Goal: Find specific page/section: Find specific page/section

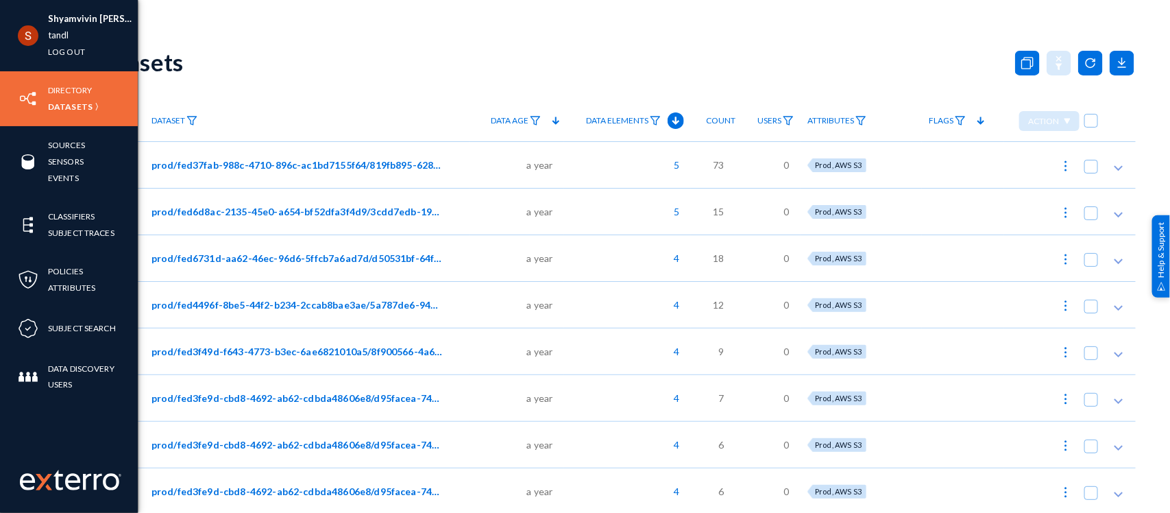
click at [46, 88] on div "Directory Datasets" at bounding box center [69, 98] width 138 height 55
click at [56, 88] on link "Directory" at bounding box center [70, 90] width 44 height 16
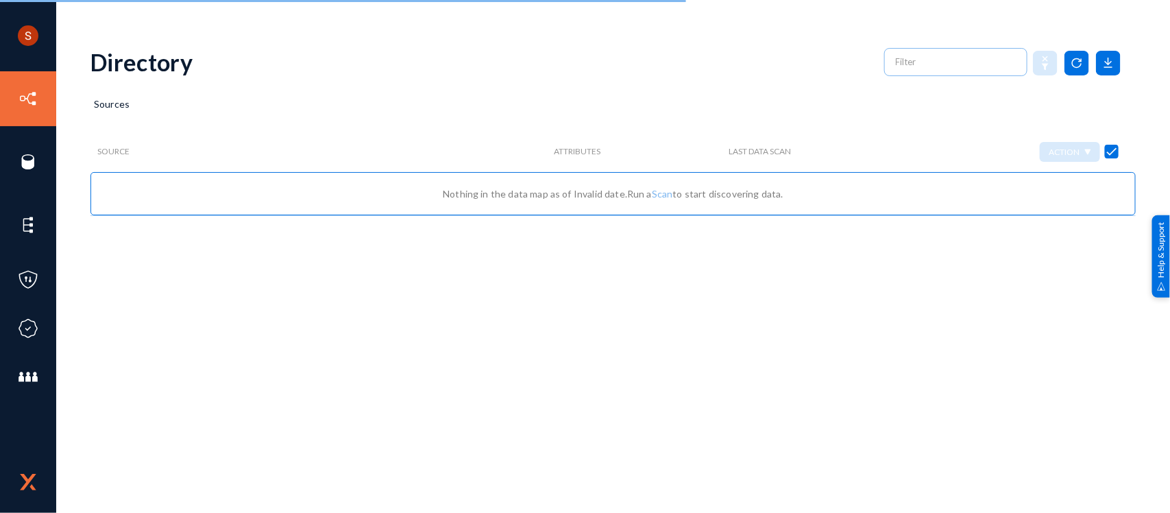
checkbox input "false"
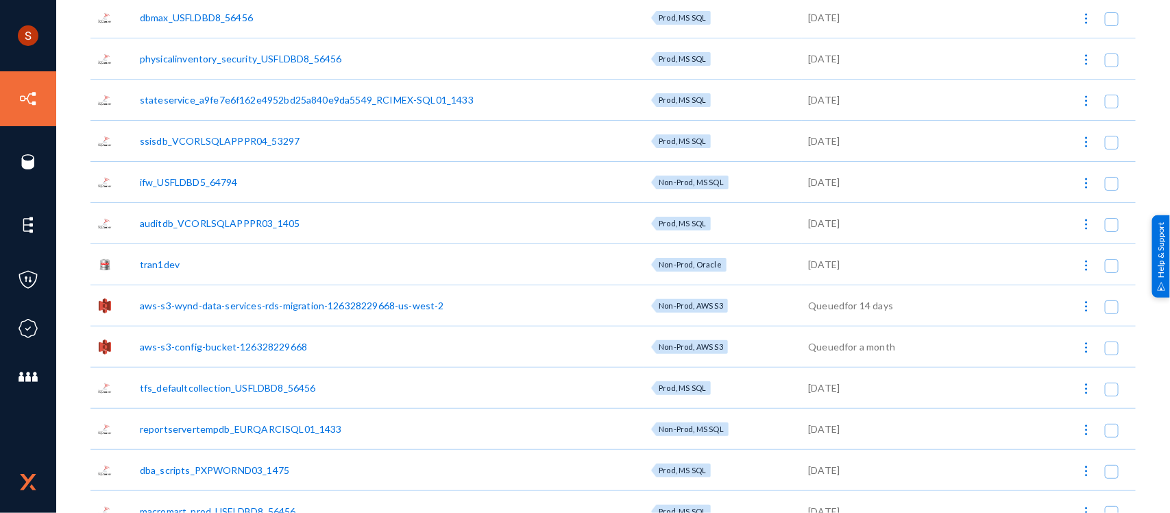
scroll to position [831, 0]
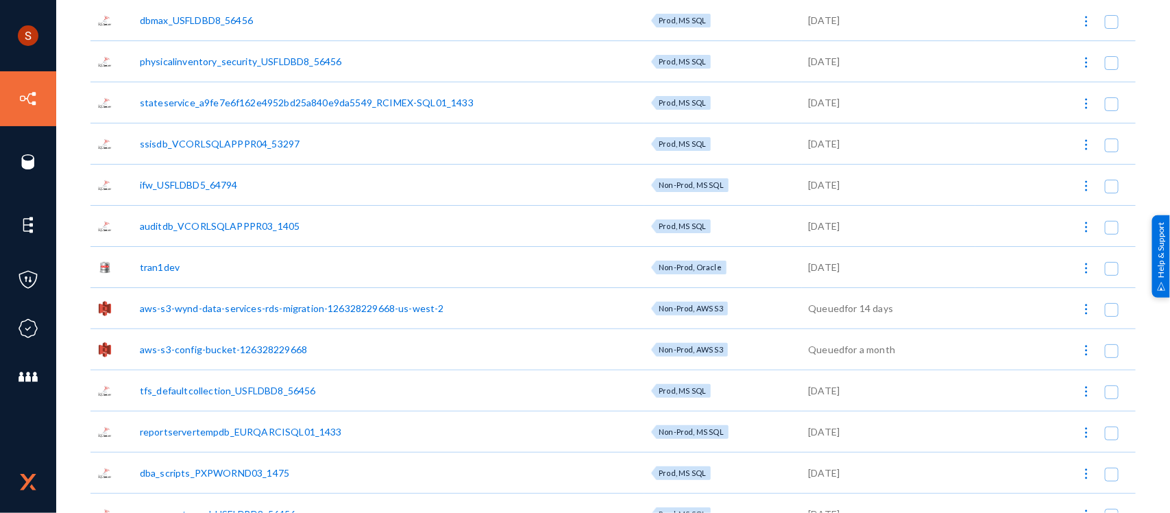
click at [177, 19] on div "dbmax_USFLDBD8_56456" at bounding box center [196, 20] width 113 height 14
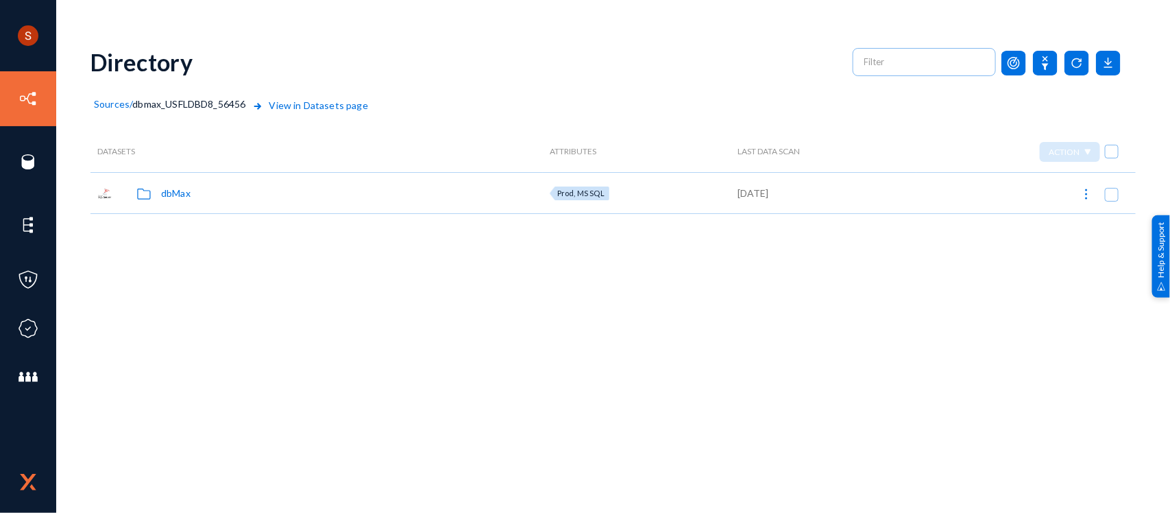
click at [182, 193] on div "dbMax" at bounding box center [175, 193] width 29 height 14
click at [165, 196] on div "dbo" at bounding box center [169, 193] width 16 height 14
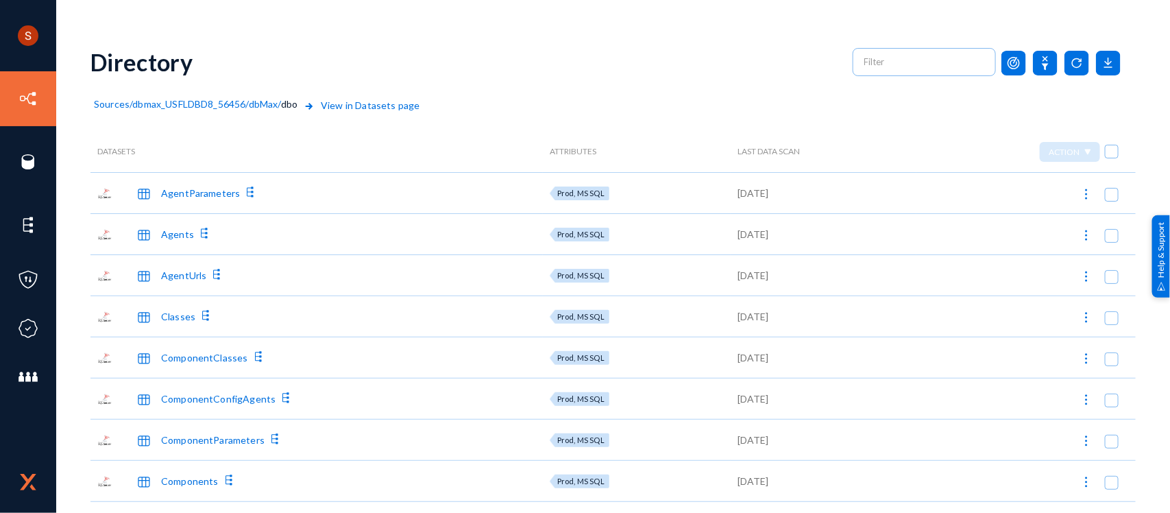
click at [216, 187] on div "AgentParameters" at bounding box center [200, 193] width 79 height 14
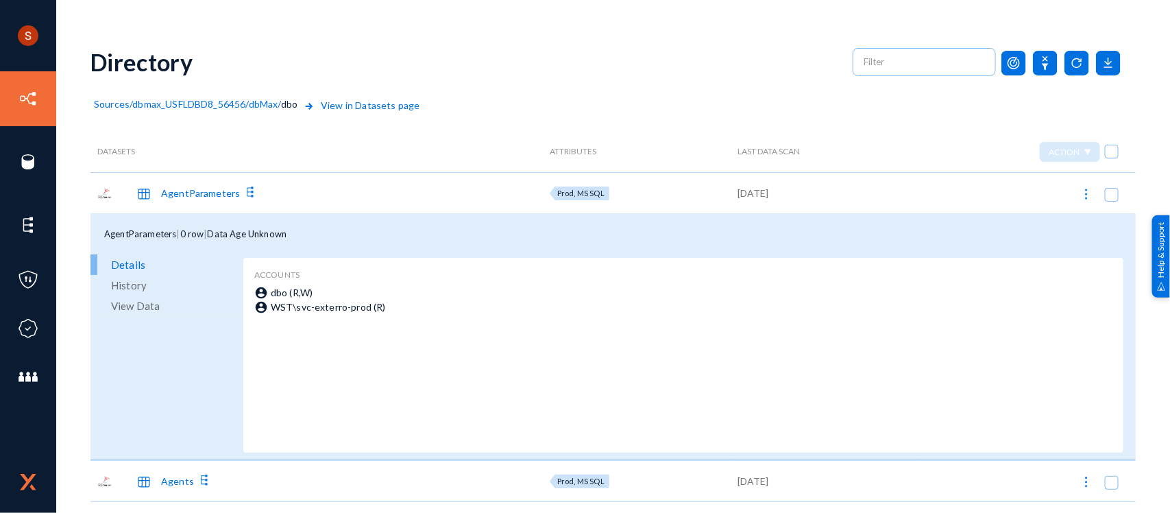
click at [378, 103] on span "View in Datasets page" at bounding box center [360, 114] width 119 height 33
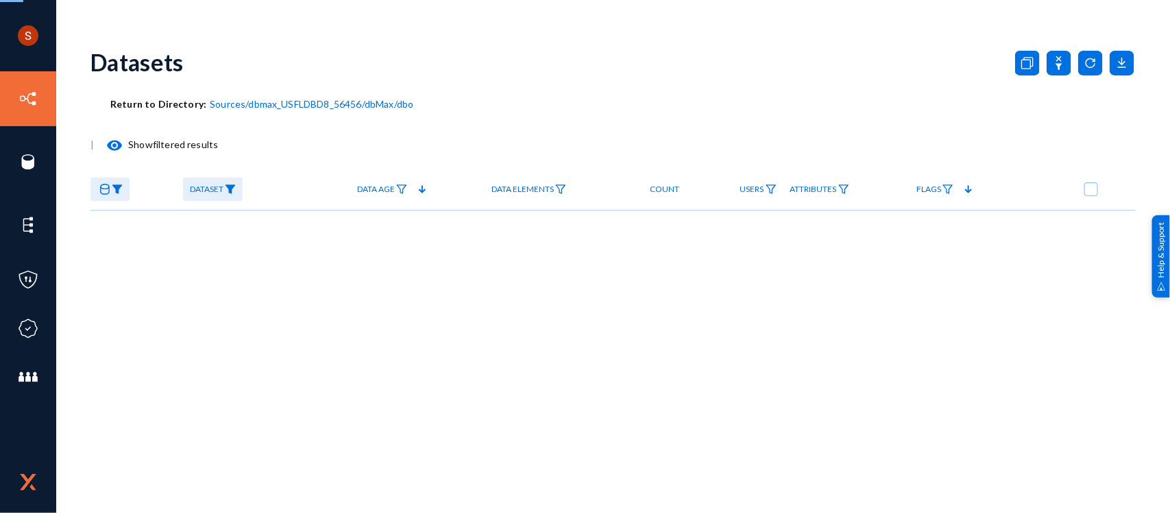
checkbox input "true"
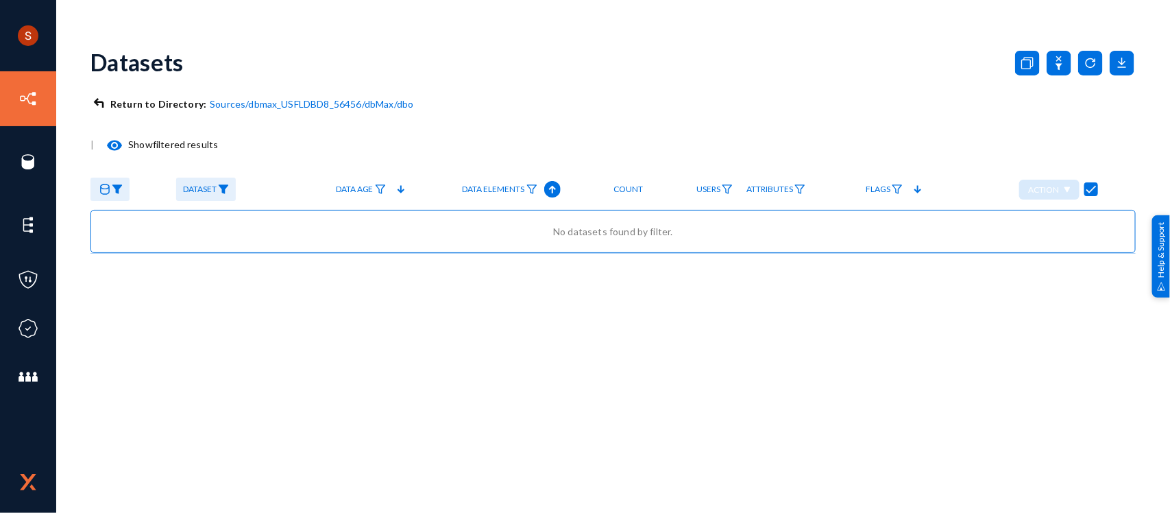
click at [408, 101] on span "dbo" at bounding box center [405, 104] width 16 height 12
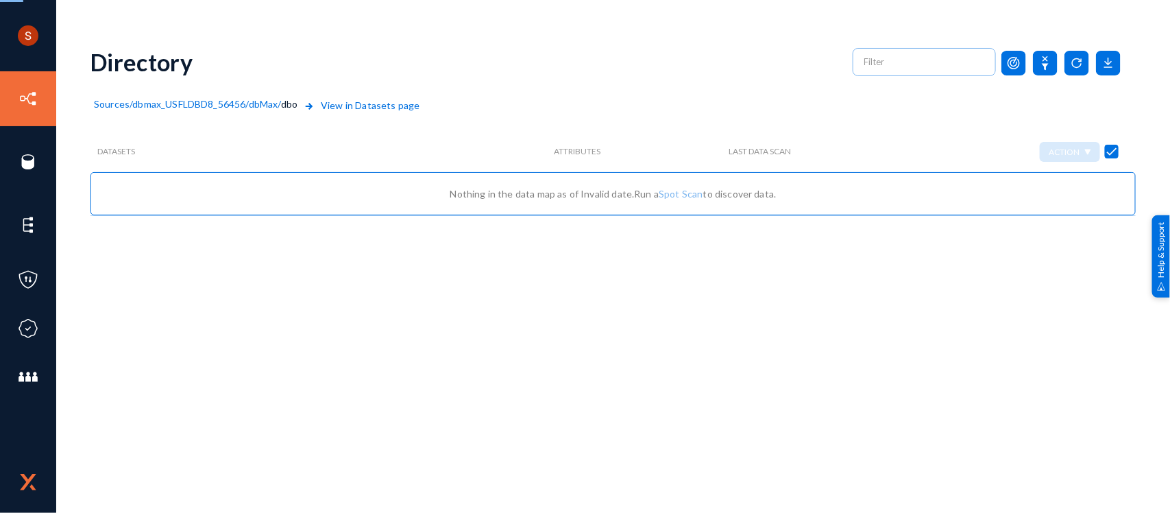
checkbox input "false"
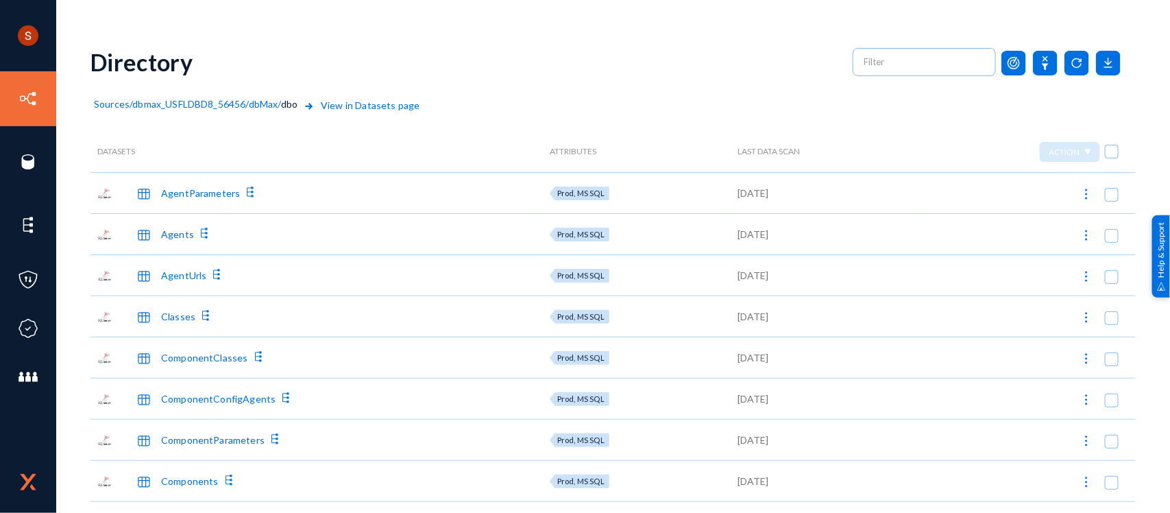
click at [110, 104] on span "Sources" at bounding box center [112, 104] width 36 height 12
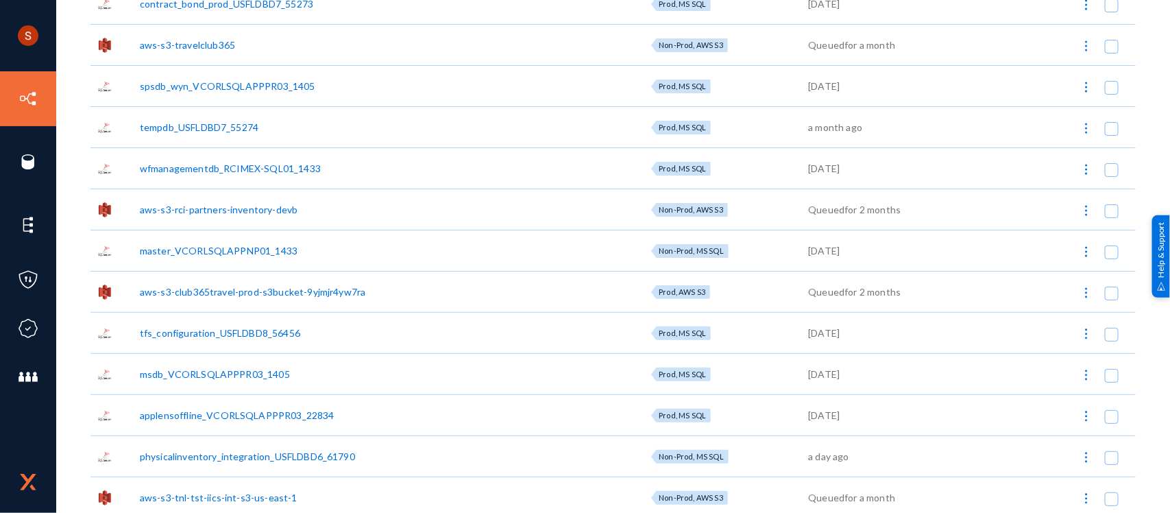
scroll to position [3028, 0]
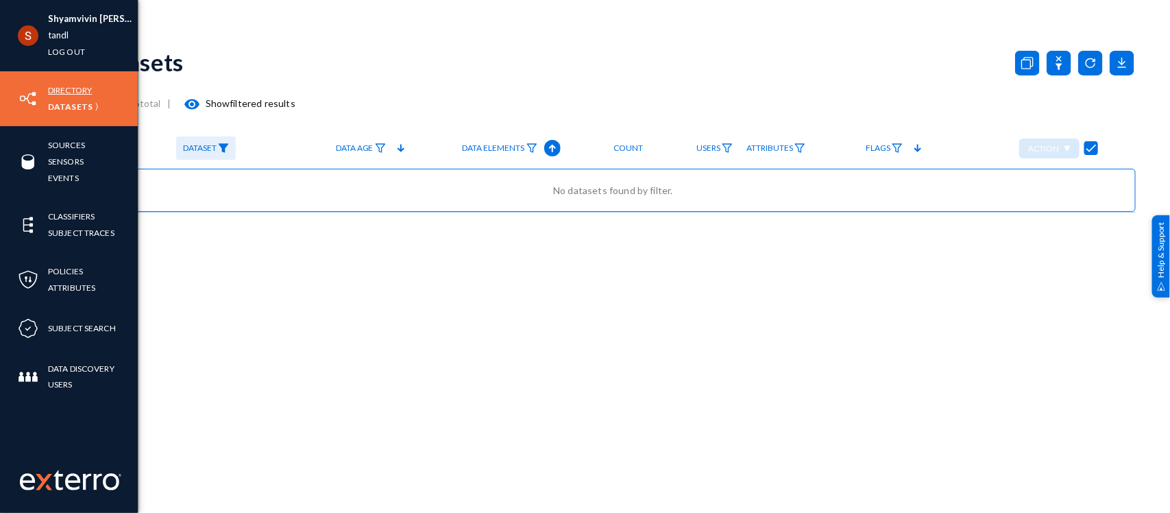
click at [67, 91] on link "Directory" at bounding box center [70, 90] width 44 height 16
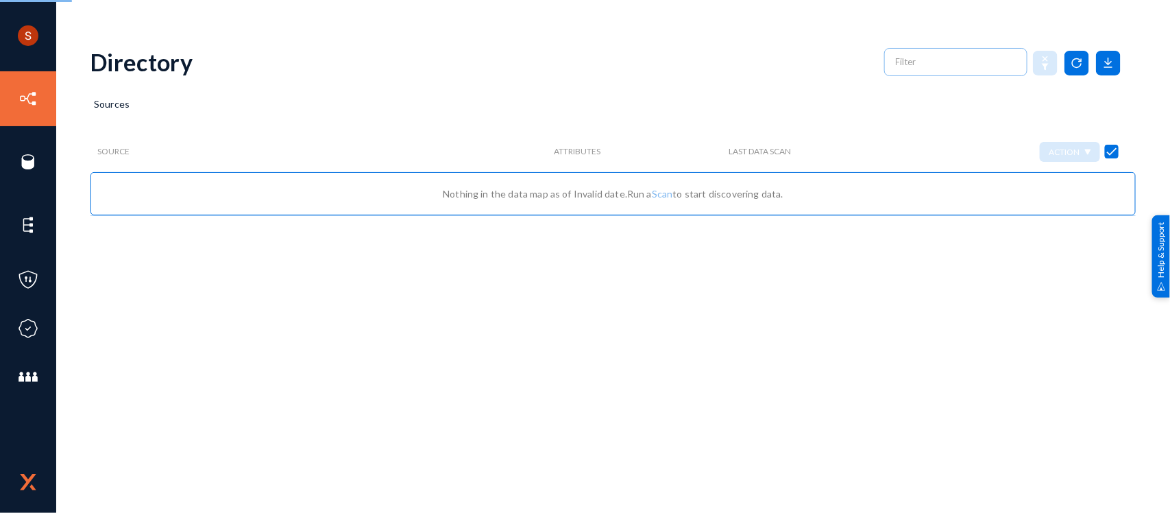
checkbox input "false"
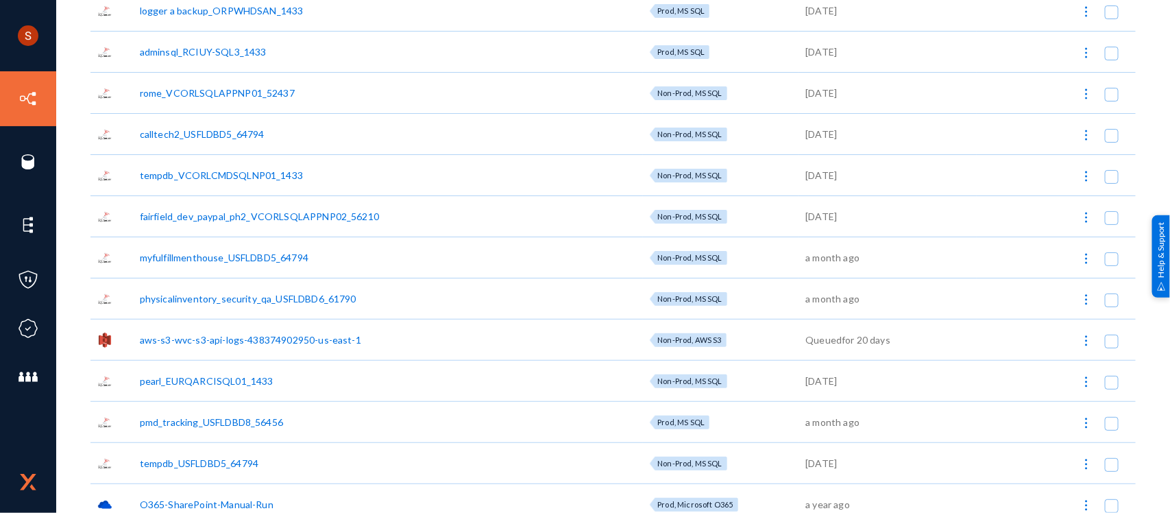
scroll to position [9150, 0]
